Goal: Find specific page/section

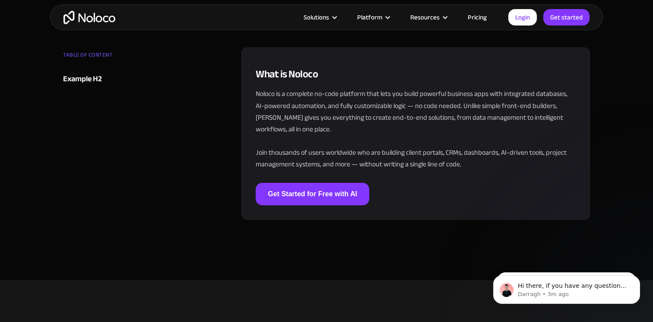
scroll to position [1396, 0]
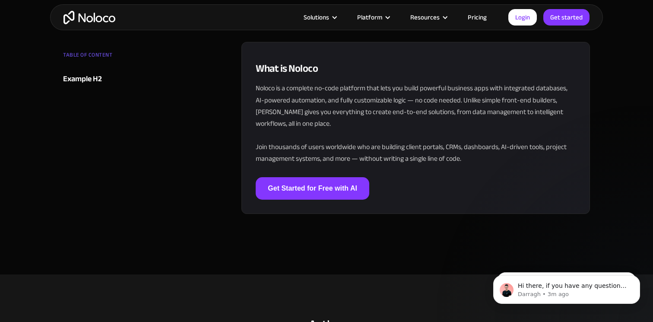
click at [110, 15] on img "home" at bounding box center [89, 17] width 52 height 13
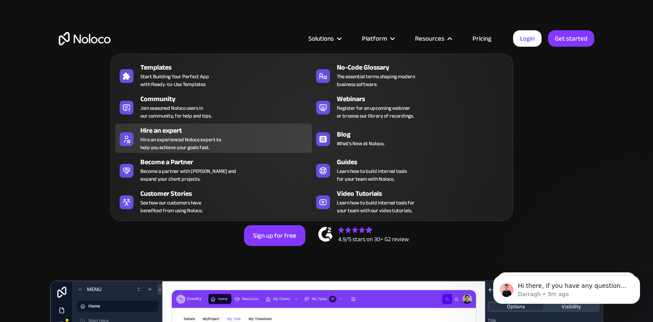
click at [173, 130] on div "Hire an expert" at bounding box center [227, 130] width 175 height 10
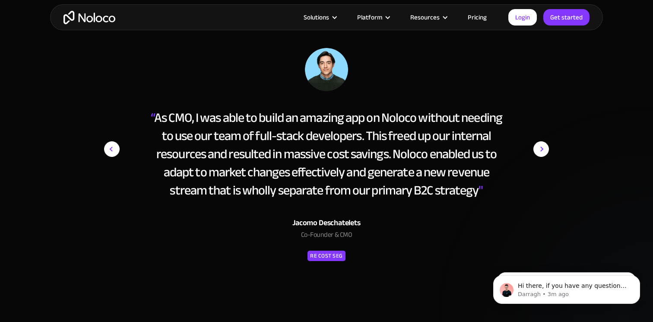
scroll to position [1519, 0]
